Goal: Task Accomplishment & Management: Complete application form

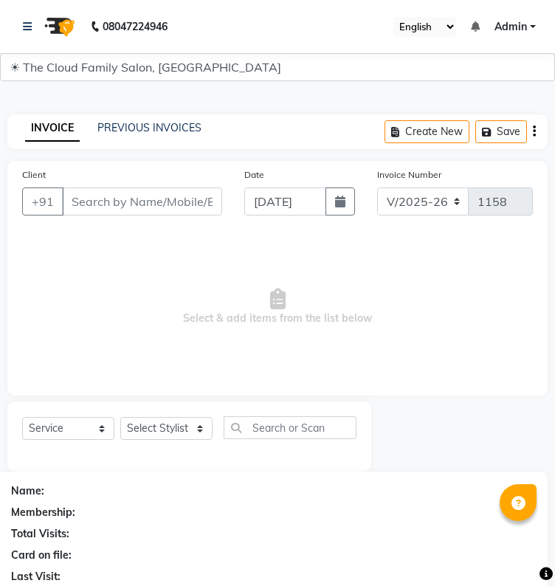
select select "8444"
select select "service"
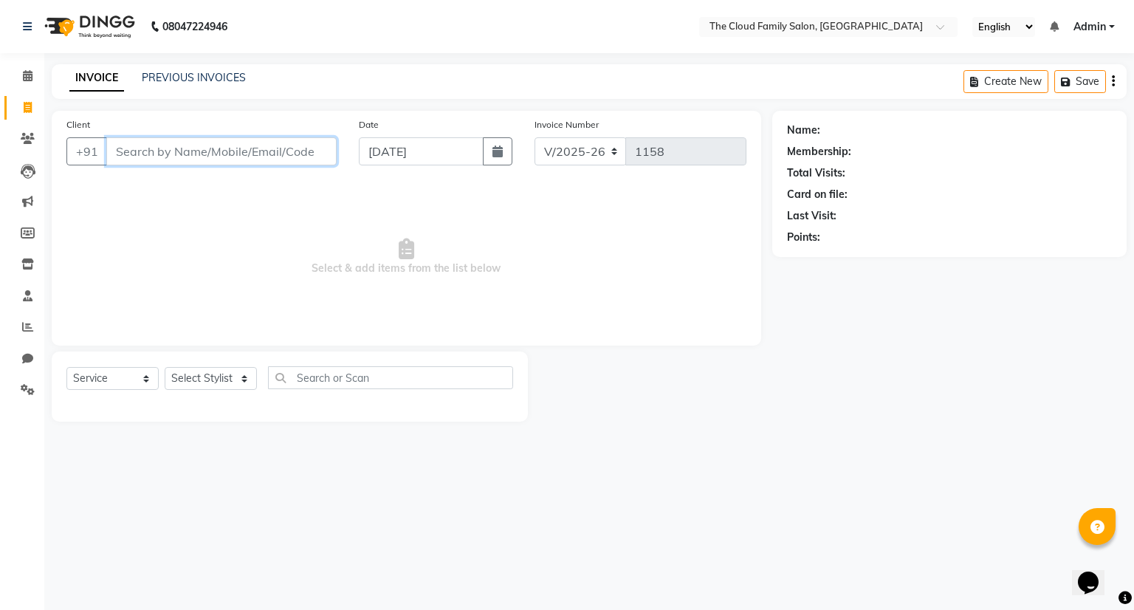
click at [258, 157] on input "Client" at bounding box center [221, 151] width 230 height 28
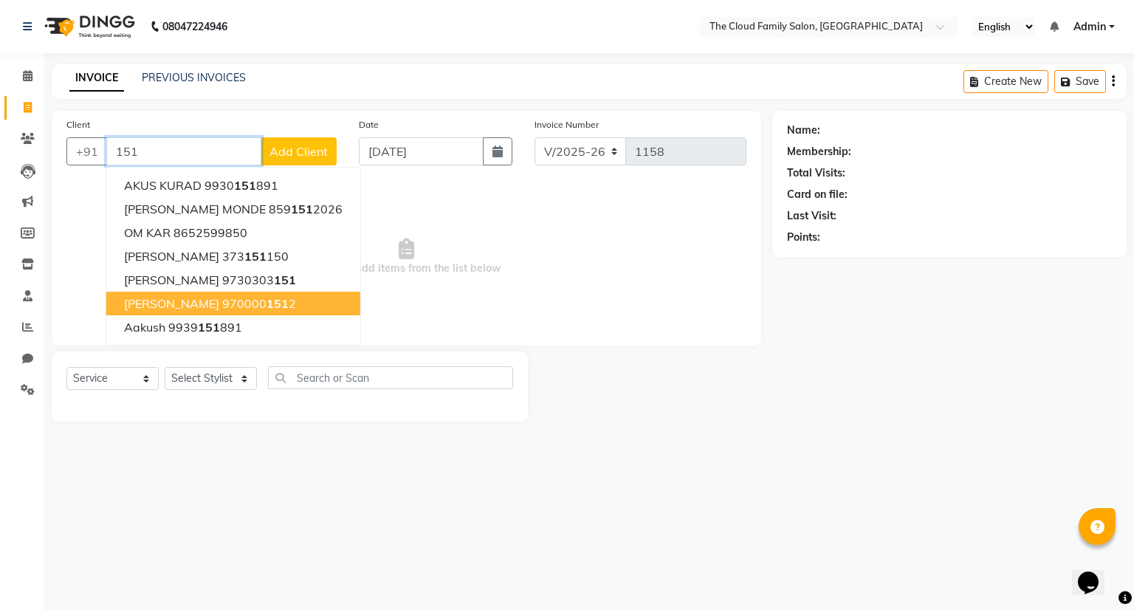
click at [283, 301] on span "151" at bounding box center [278, 303] width 22 height 15
type input "9700001512"
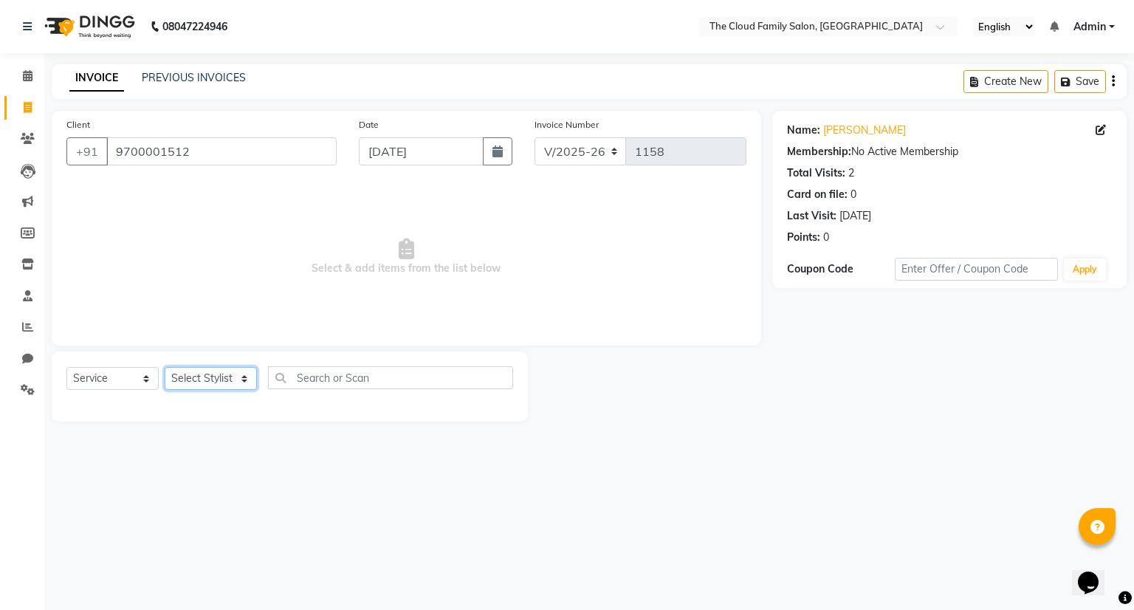
click at [221, 370] on select "Select Stylist Amrapali Bhumi OM [PERSON_NAME] [PERSON_NAME]" at bounding box center [211, 378] width 92 height 23
select select "83284"
click at [165, 368] on select "Select Stylist Amrapali Bhumi OM [PERSON_NAME] [PERSON_NAME]" at bounding box center [211, 378] width 92 height 23
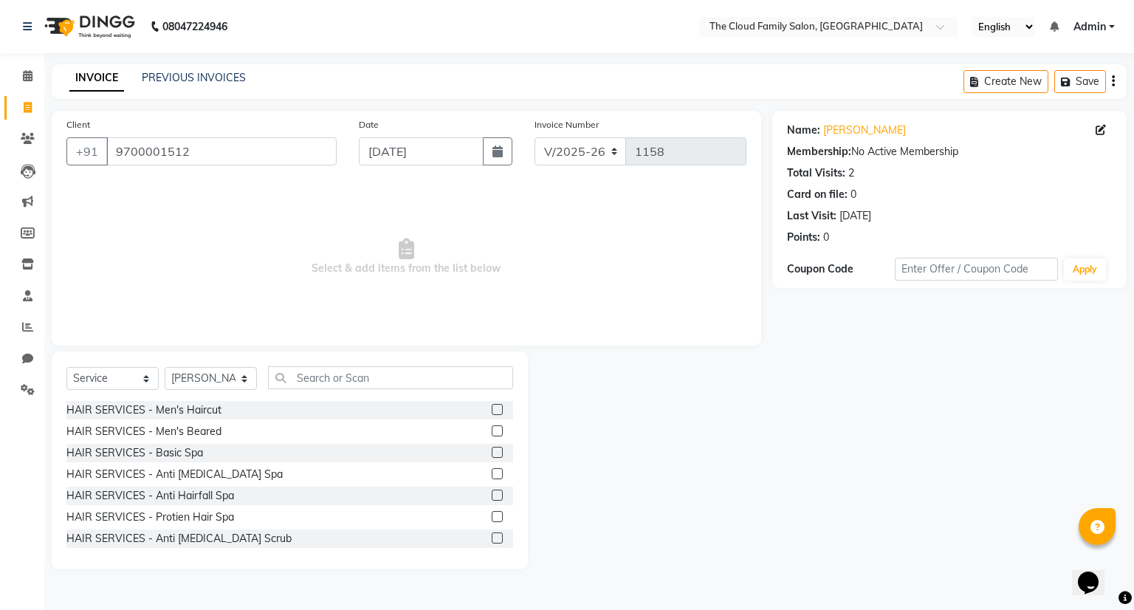
click at [492, 408] on label at bounding box center [497, 409] width 11 height 11
click at [492, 408] on input "checkbox" at bounding box center [497, 410] width 10 height 10
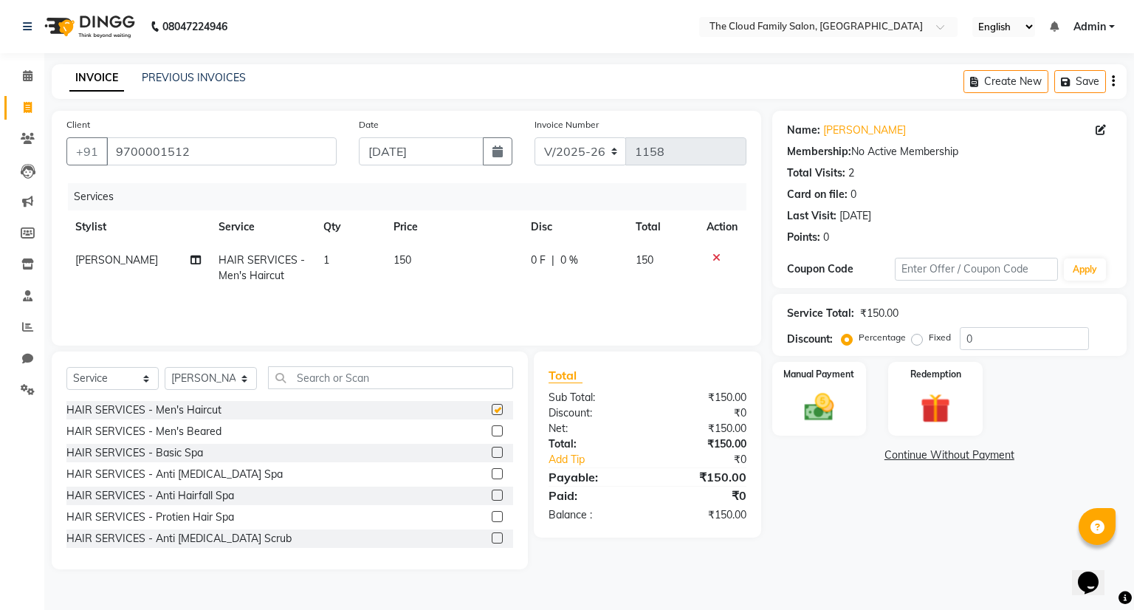
checkbox input "false"
click at [492, 429] on label at bounding box center [497, 430] width 11 height 11
click at [492, 429] on input "checkbox" at bounding box center [497, 432] width 10 height 10
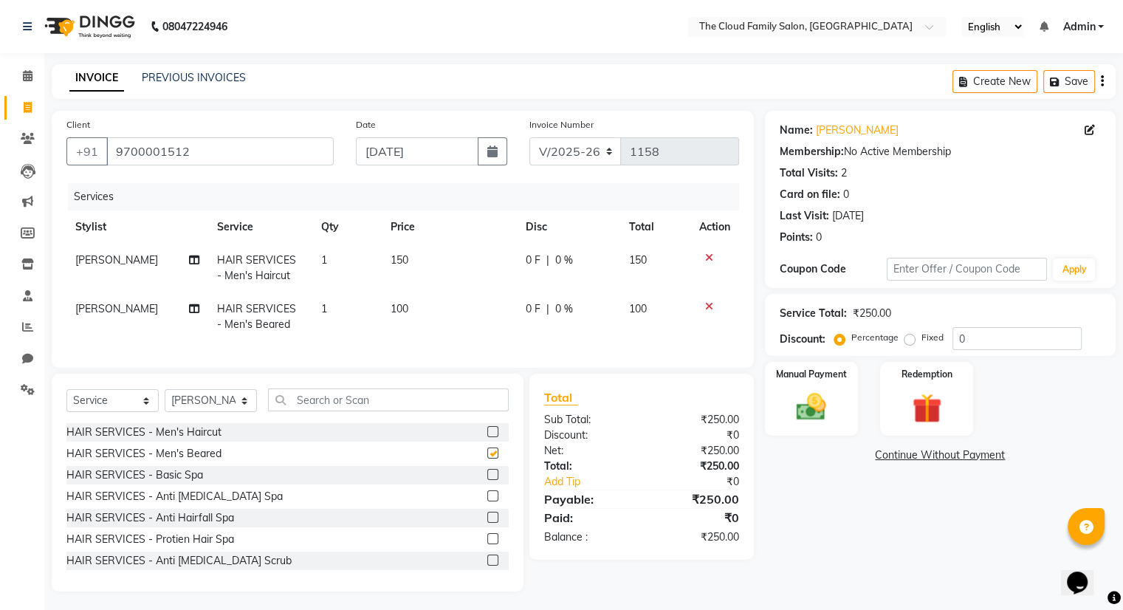
checkbox input "false"
click at [402, 256] on span "150" at bounding box center [400, 259] width 18 height 13
select select "83284"
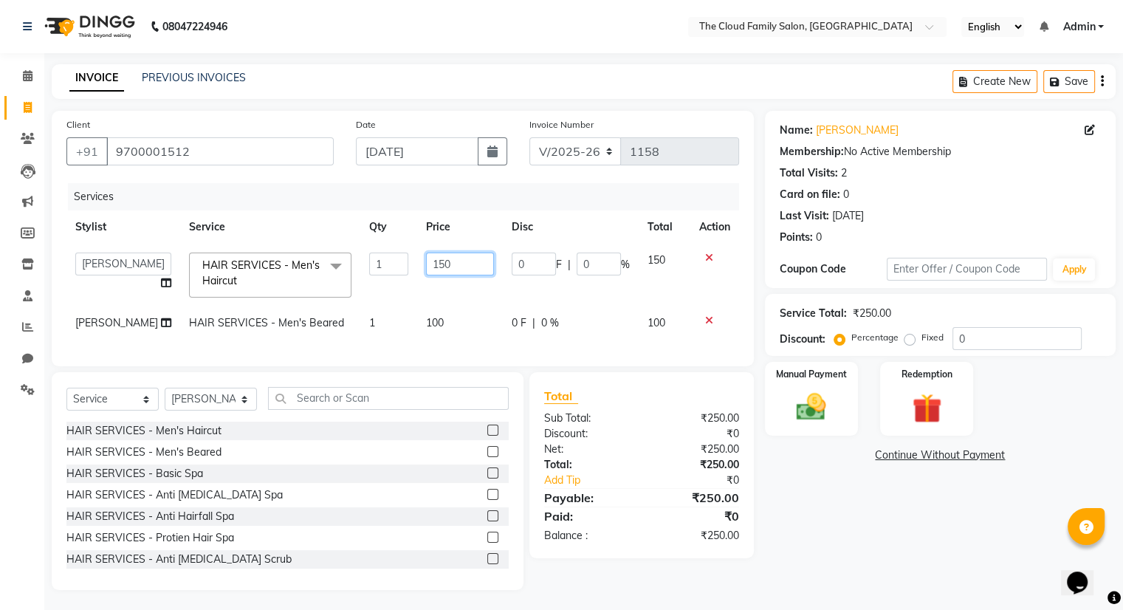
click at [434, 261] on input "150" at bounding box center [460, 264] width 68 height 23
type input "1"
type input "200"
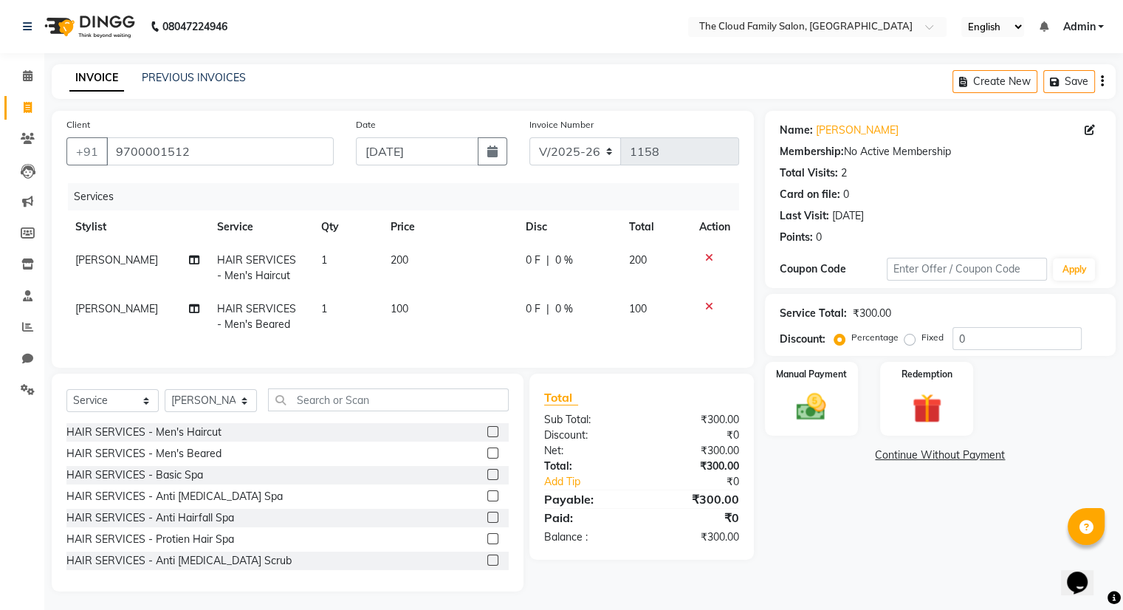
click at [436, 280] on td "200" at bounding box center [449, 268] width 135 height 49
select select "83284"
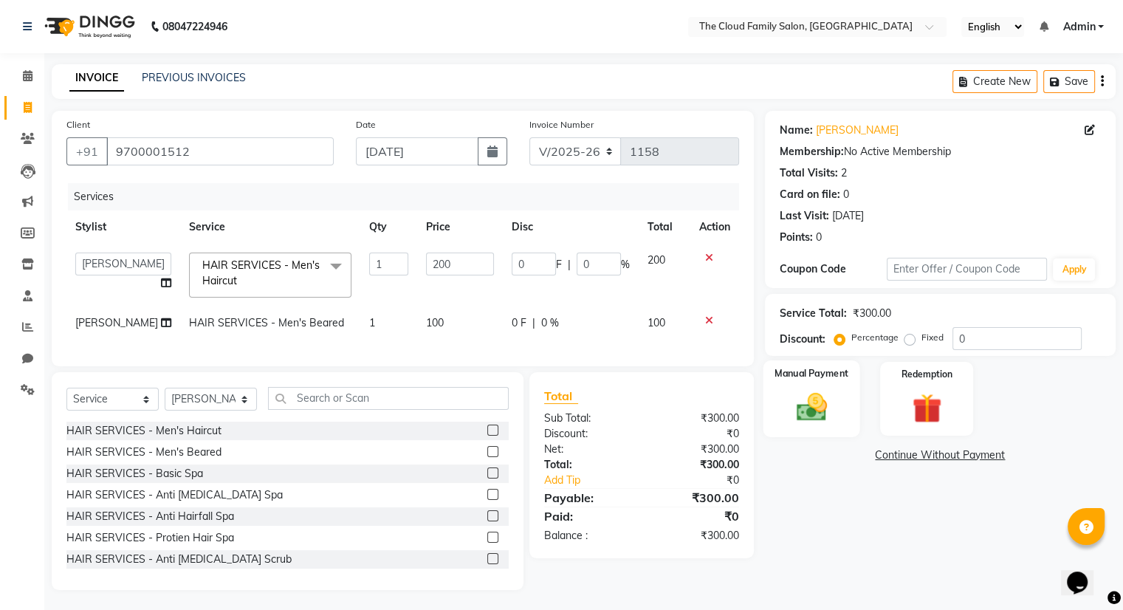
click at [555, 388] on div "Manual Payment" at bounding box center [811, 398] width 97 height 76
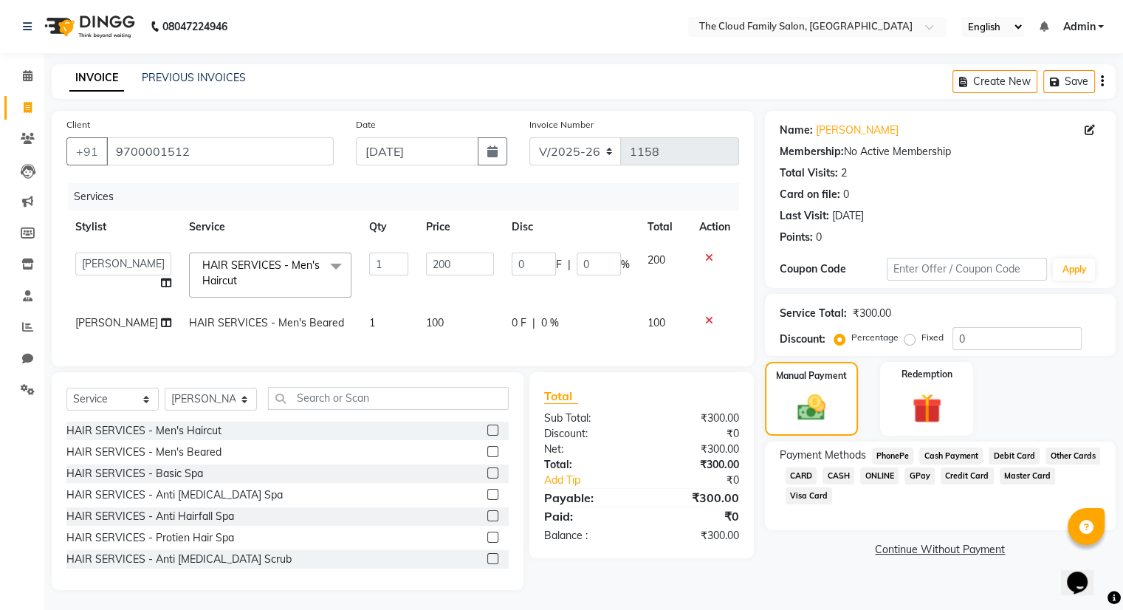
click at [555, 475] on span "CASH" at bounding box center [839, 475] width 32 height 17
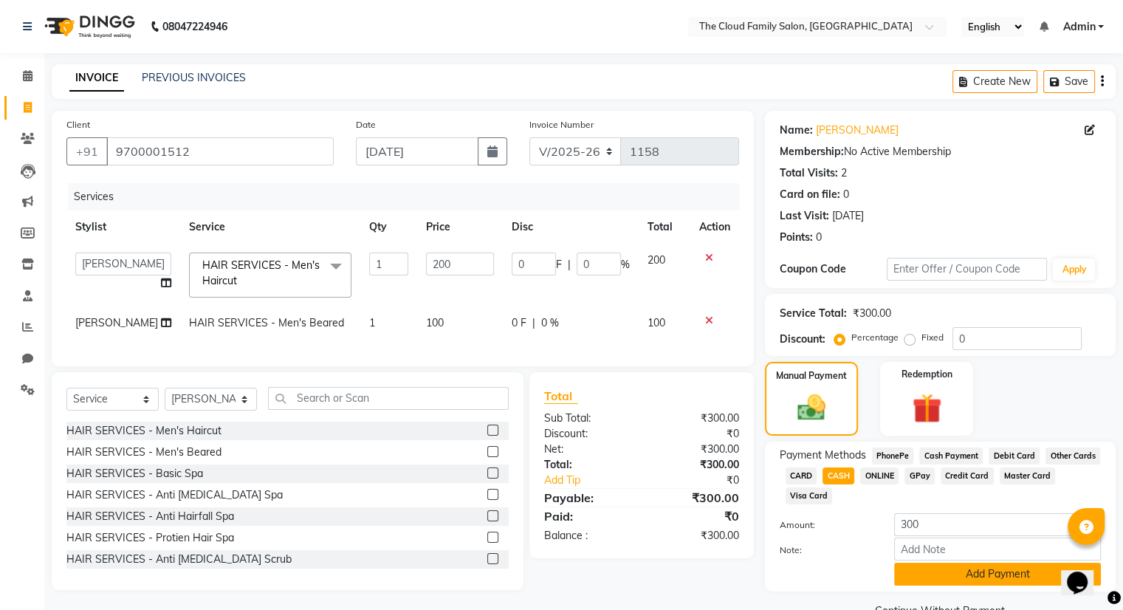
click at [555, 578] on button "Add Payment" at bounding box center [997, 574] width 207 height 23
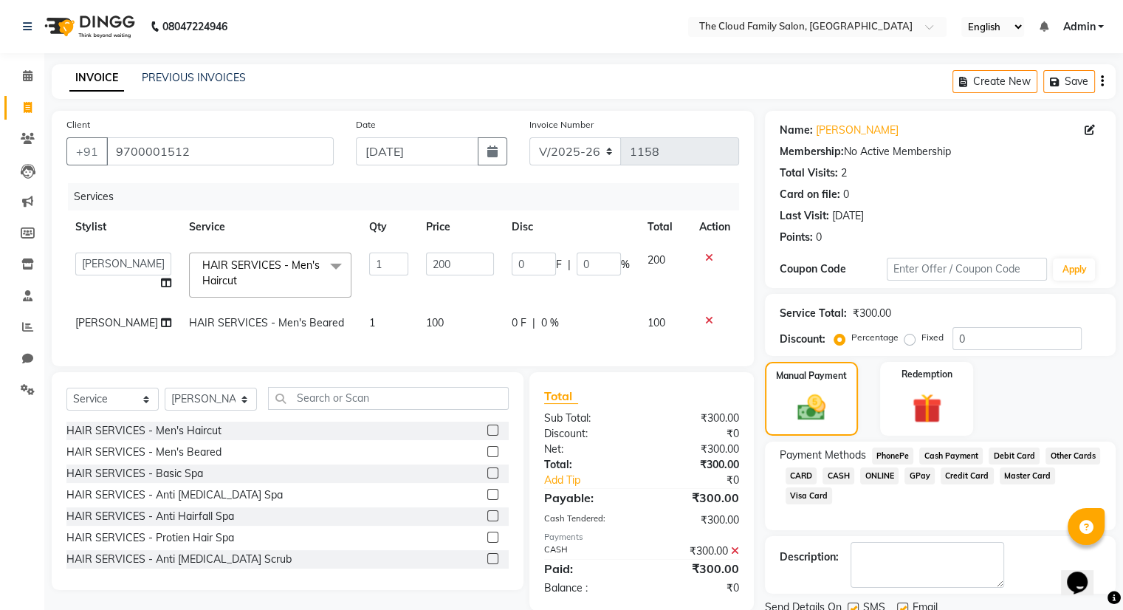
scroll to position [55, 0]
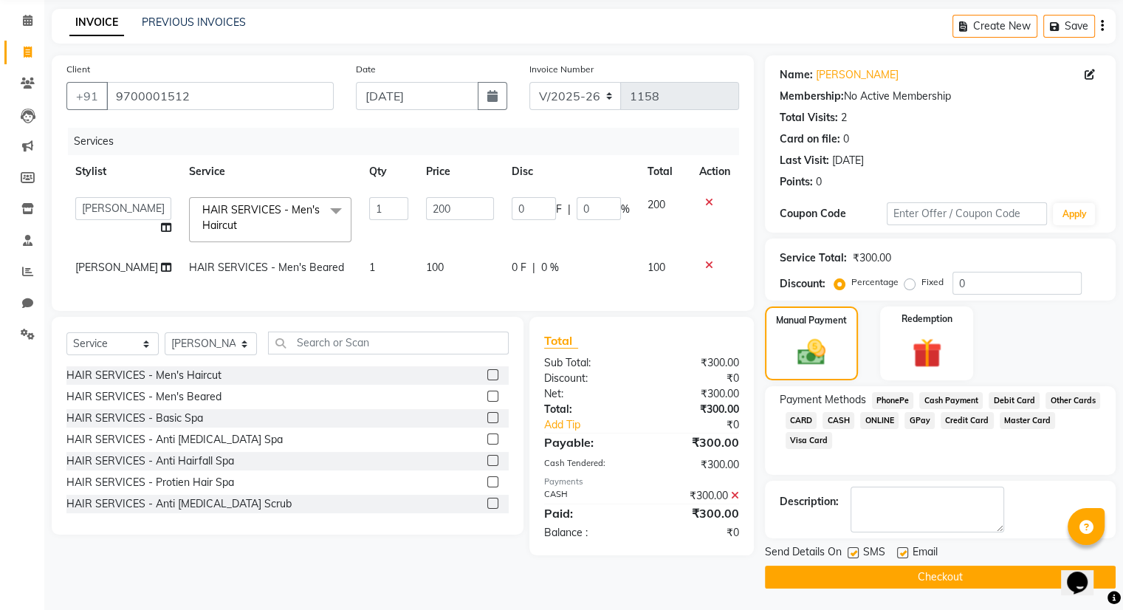
click at [555, 577] on button "Checkout" at bounding box center [940, 577] width 351 height 23
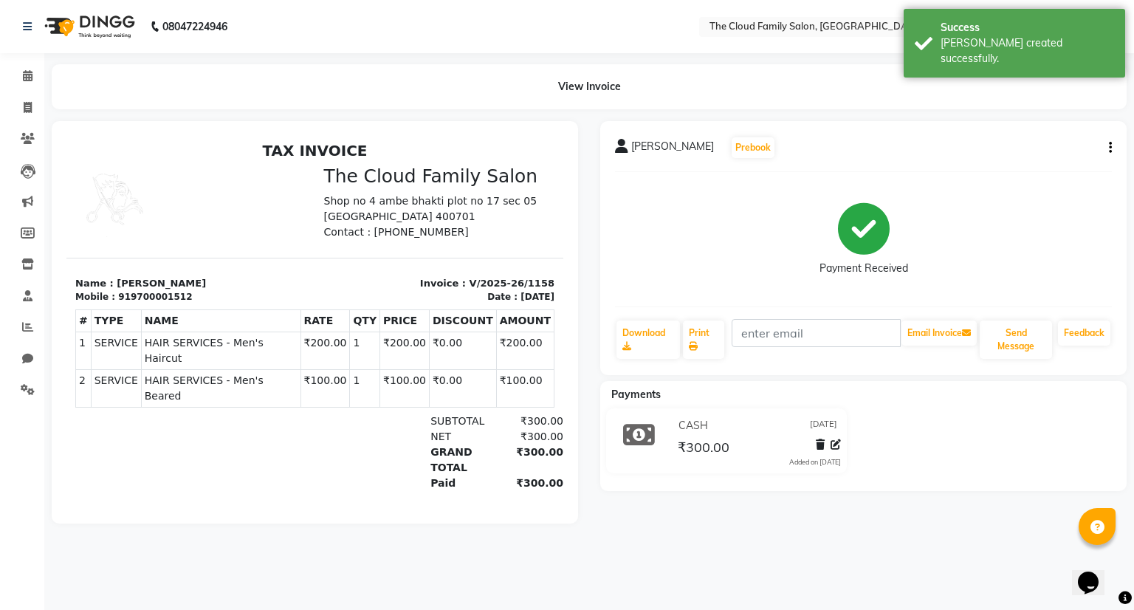
select select "8444"
select select "service"
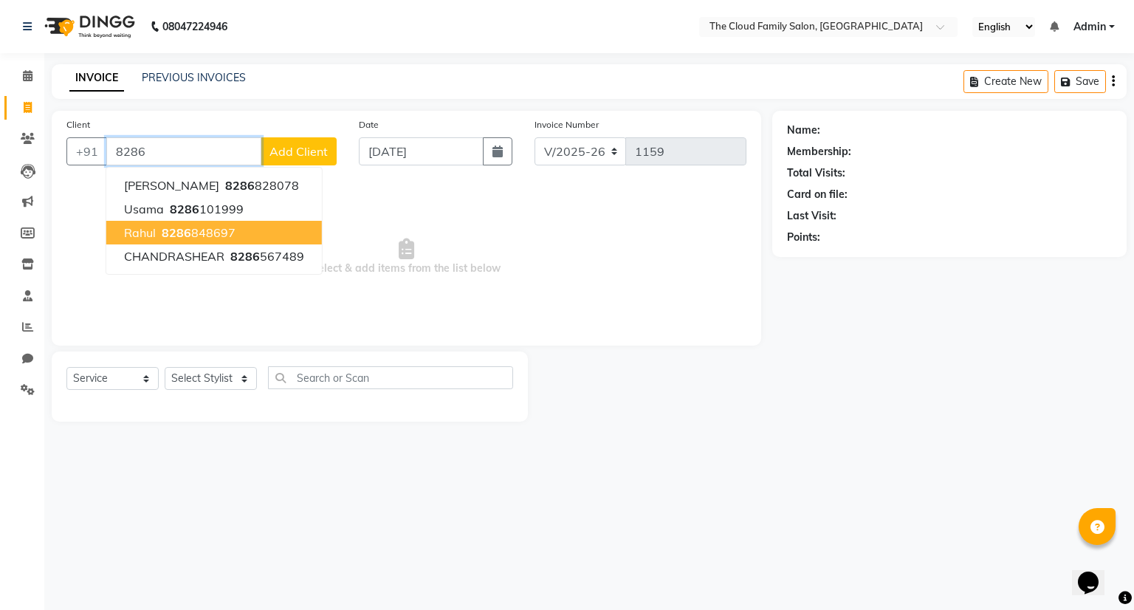
click at [295, 235] on button "rahul 8286 848697" at bounding box center [214, 233] width 216 height 24
type input "8286848697"
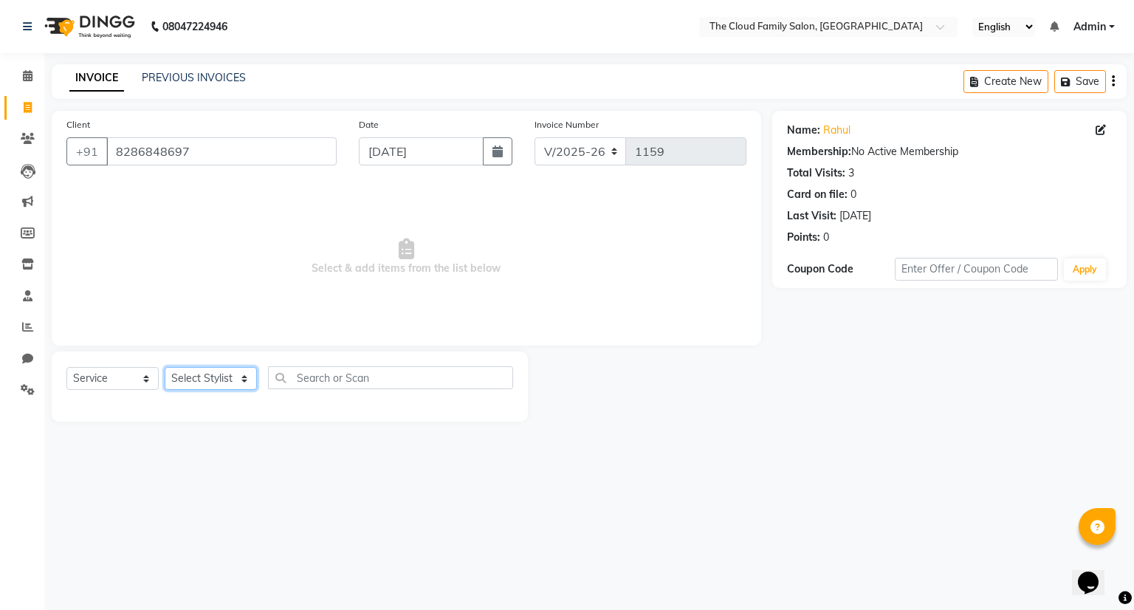
click at [230, 379] on select "Select Stylist Amrapali Bhumi OM [PERSON_NAME] [PERSON_NAME]" at bounding box center [211, 378] width 92 height 23
select select "86894"
click at [165, 368] on select "Select Stylist Amrapali Bhumi OM [PERSON_NAME] [PERSON_NAME]" at bounding box center [211, 378] width 92 height 23
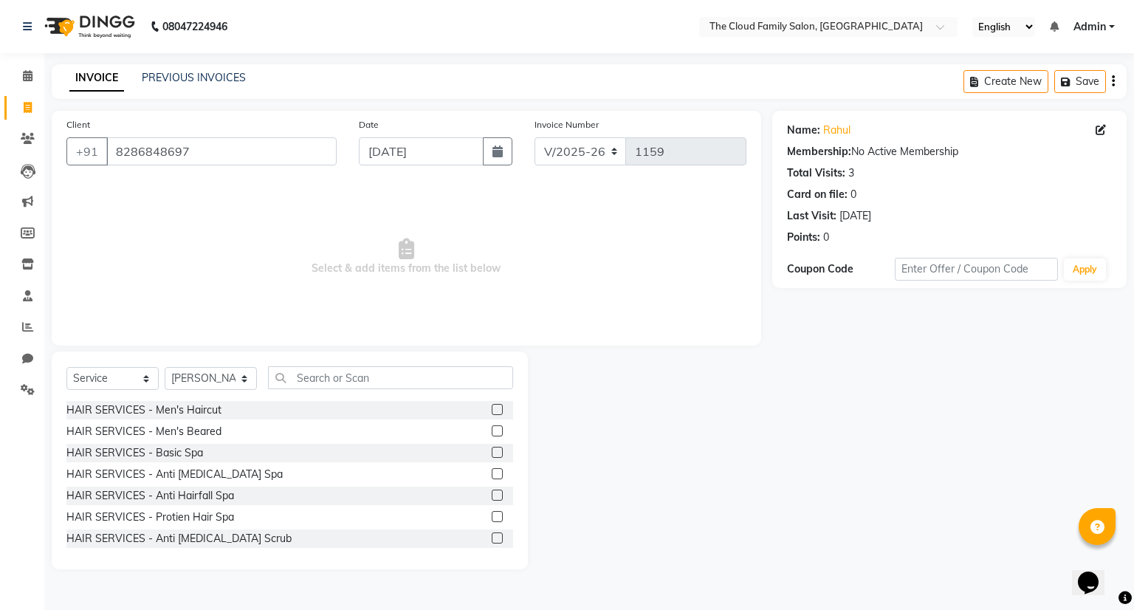
click at [492, 431] on label at bounding box center [497, 430] width 11 height 11
click at [492, 431] on input "checkbox" at bounding box center [497, 432] width 10 height 10
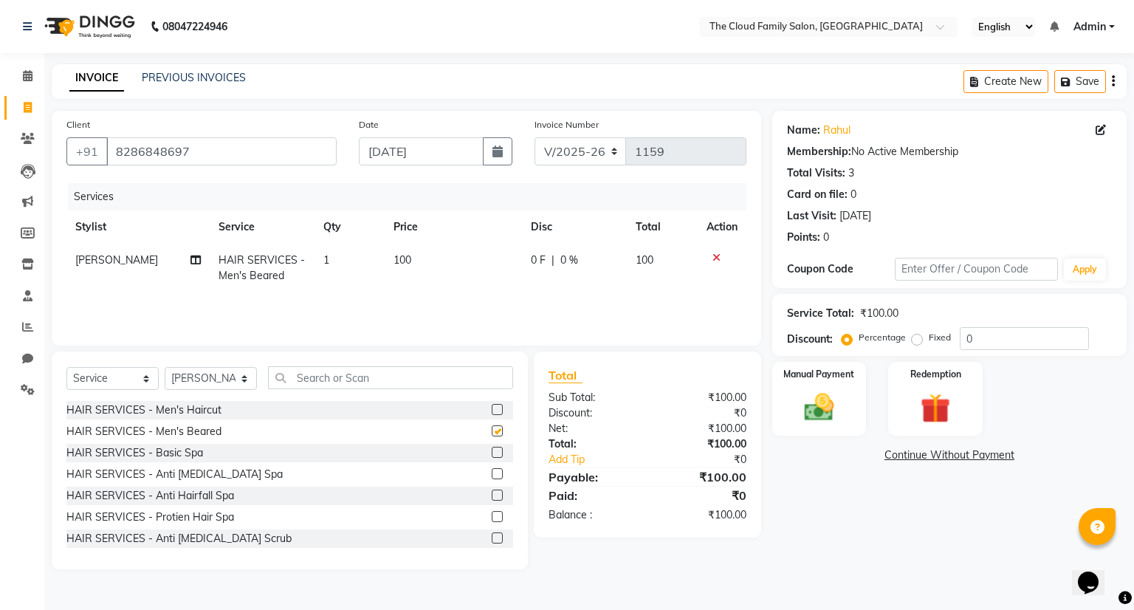
checkbox input "false"
click at [555, 405] on img at bounding box center [819, 407] width 50 height 35
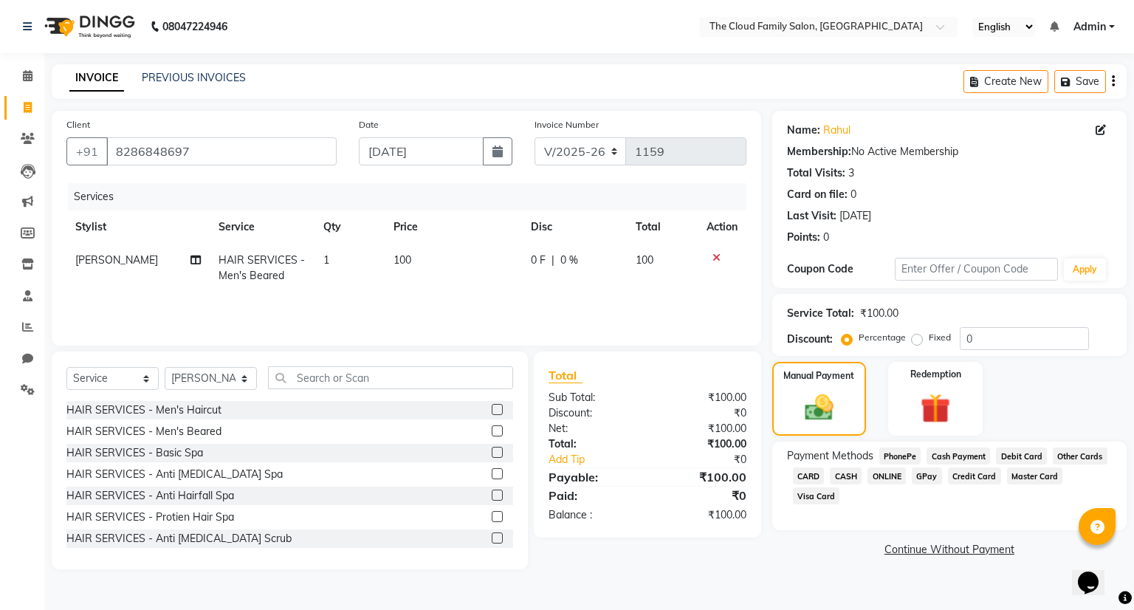
click at [555, 473] on span "ONLINE" at bounding box center [887, 475] width 38 height 17
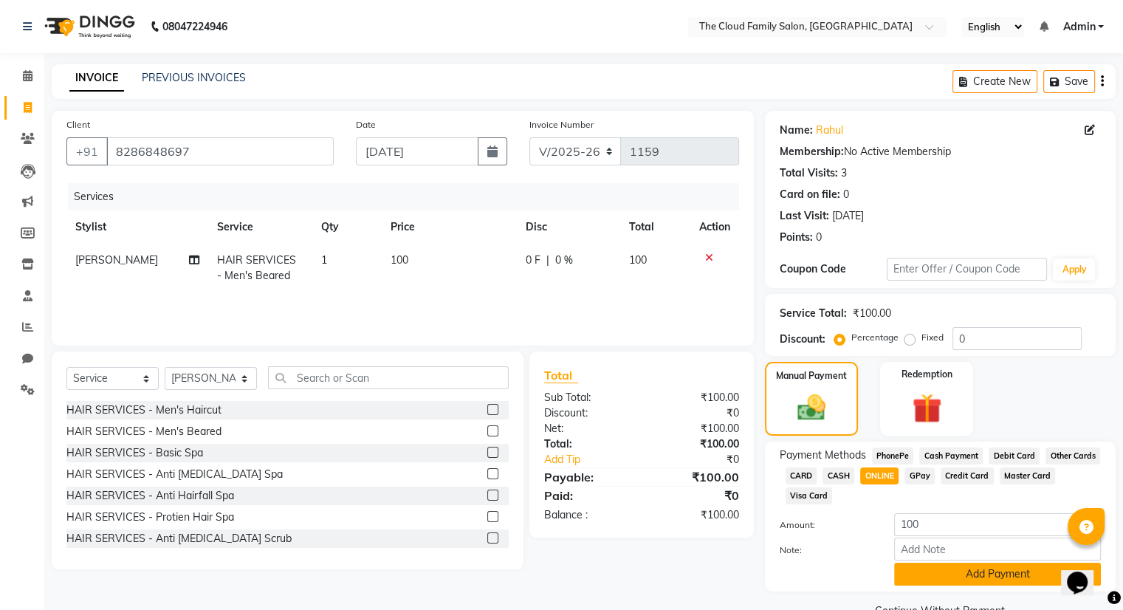
click at [555, 577] on button "Add Payment" at bounding box center [997, 574] width 207 height 23
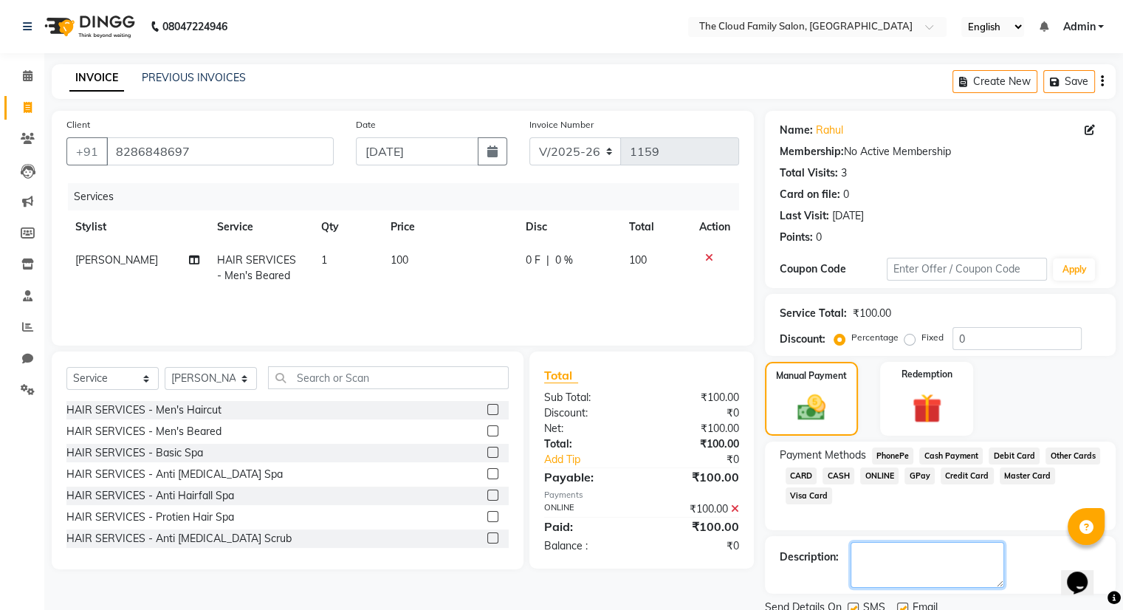
drag, startPoint x: 942, startPoint y: 577, endPoint x: 981, endPoint y: 465, distance: 118.6
click at [555, 465] on div "Name: Rahul Membership: No Active Membership Total Visits: 3 Card on file: 0 La…" at bounding box center [946, 377] width 362 height 533
drag, startPoint x: 1036, startPoint y: 433, endPoint x: 1058, endPoint y: 308, distance: 126.8
click at [555, 308] on div "Name: Rahul Membership: No Active Membership Total Visits: 3 Card on file: 0 La…" at bounding box center [946, 377] width 362 height 533
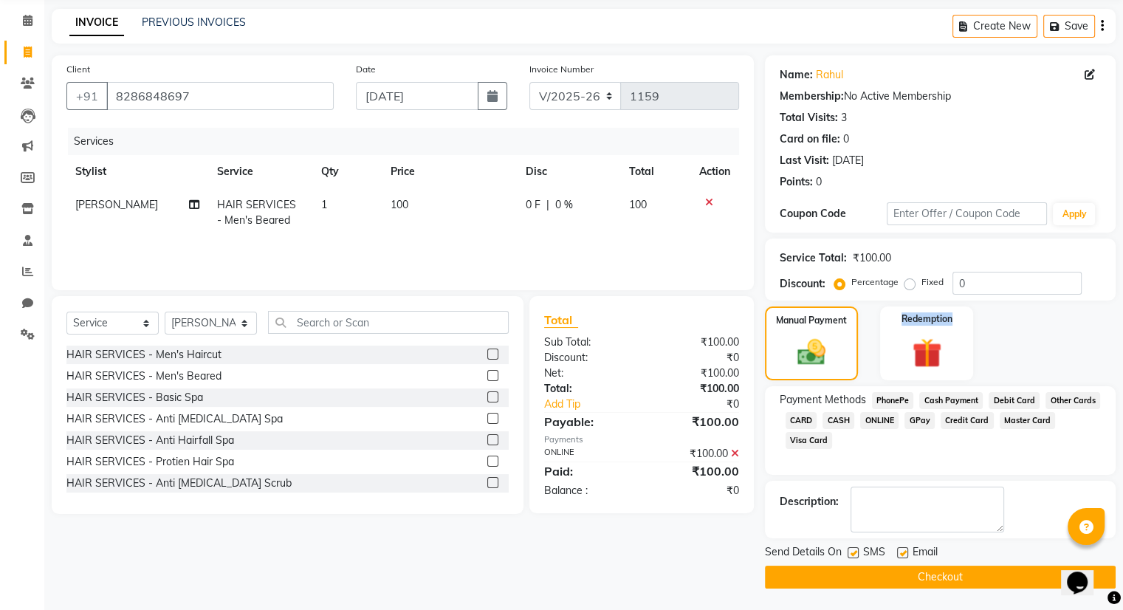
click at [555, 570] on button "Checkout" at bounding box center [940, 577] width 351 height 23
